Goal: Task Accomplishment & Management: Manage account settings

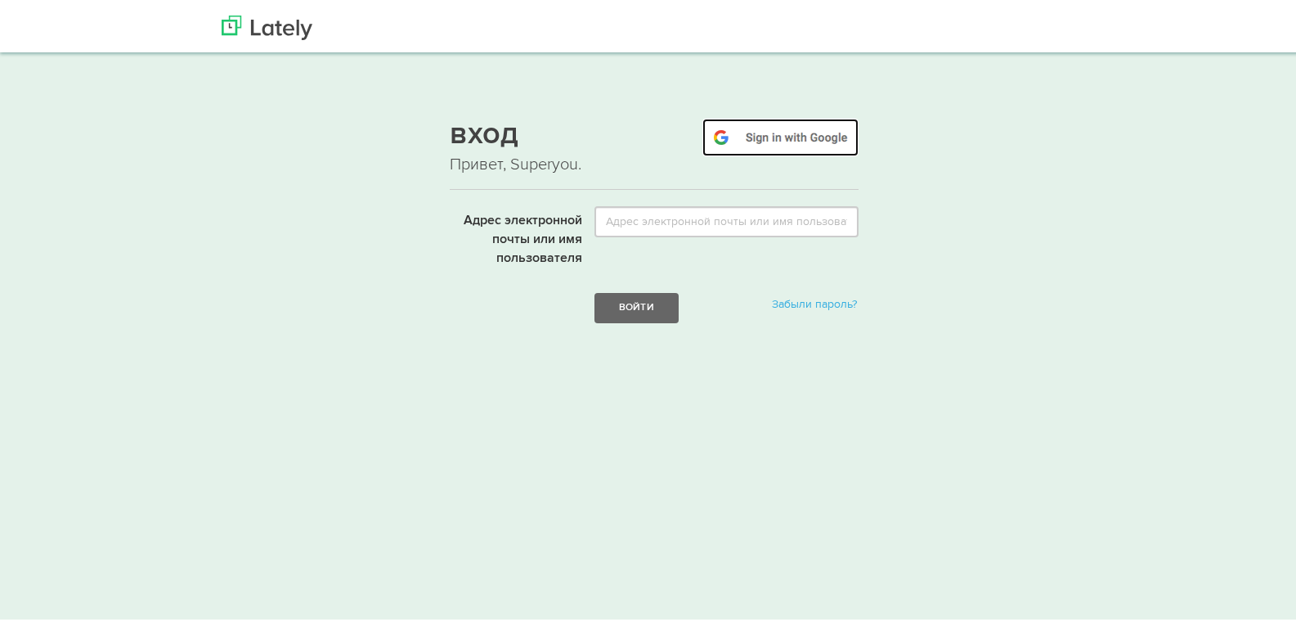
click at [790, 136] on img at bounding box center [780, 134] width 156 height 38
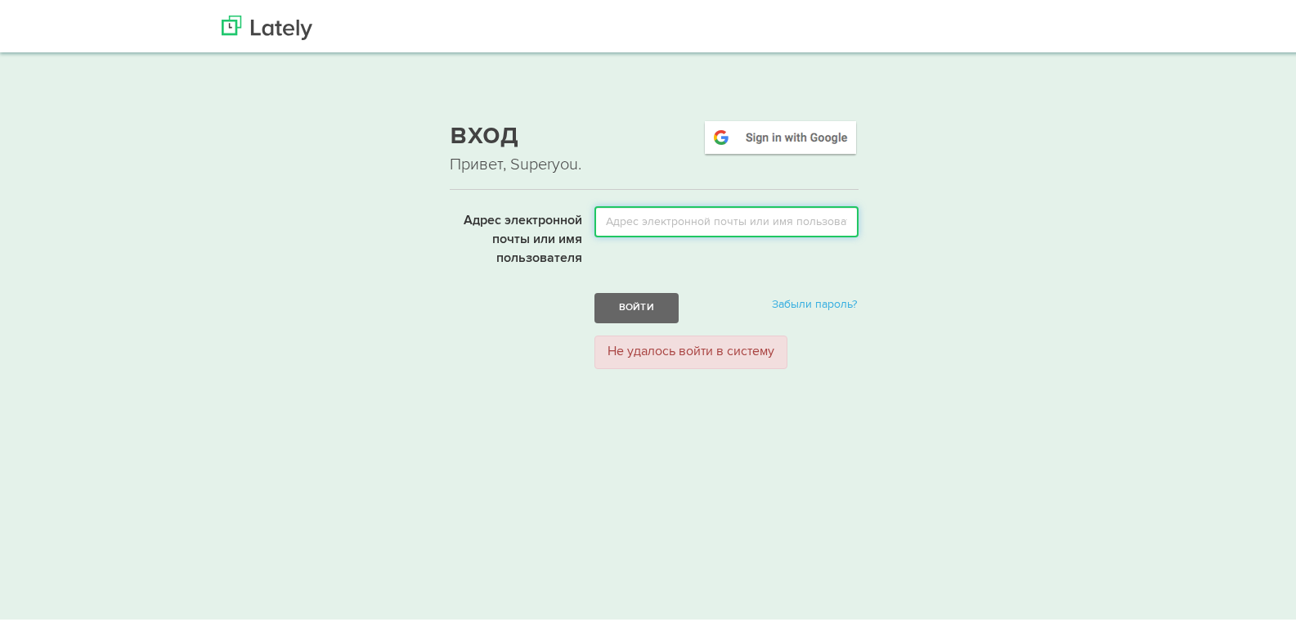
click at [707, 222] on input "Адрес электронной почты или имя пользователя" at bounding box center [727, 218] width 264 height 31
click at [511, 324] on form "Адрес электронной почты или имя пользователя Войти Забыли пароль? Не удалось во…" at bounding box center [654, 290] width 409 height 175
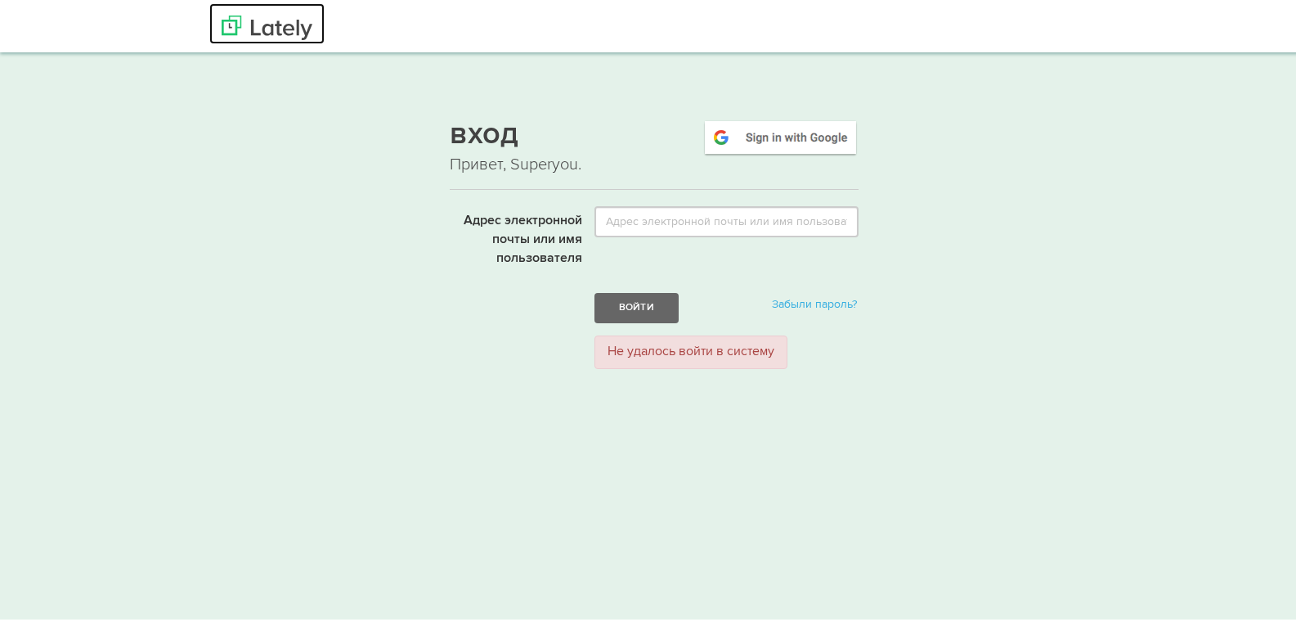
click at [285, 22] on img at bounding box center [267, 24] width 91 height 25
